Goal: Information Seeking & Learning: Learn about a topic

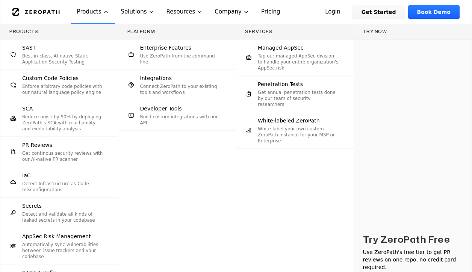
scroll to position [41, 0]
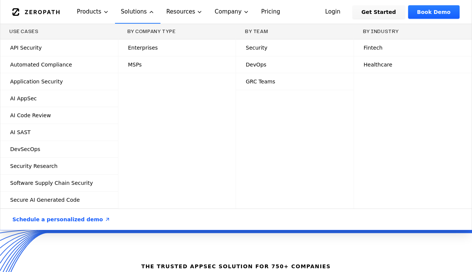
click at [65, 146] on link "DevSecOps" at bounding box center [59, 149] width 118 height 17
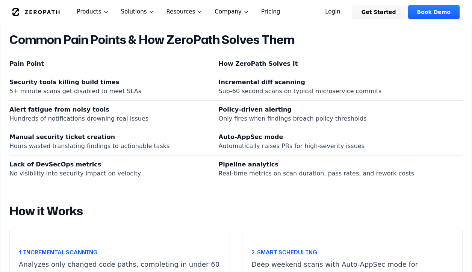
scroll to position [665, 0]
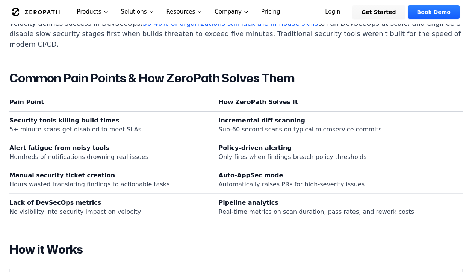
click at [266, 14] on link "Pricing" at bounding box center [270, 12] width 31 height 24
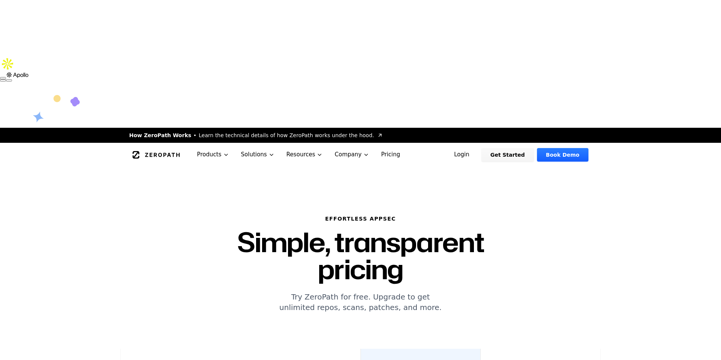
click at [206, 131] on span "Learn the technical details of how ZeroPath works under the hood." at bounding box center [286, 135] width 175 height 8
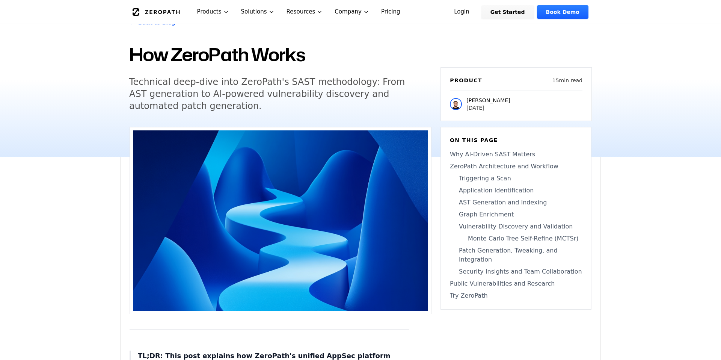
scroll to position [8, 0]
